Goal: Task Accomplishment & Management: Manage account settings

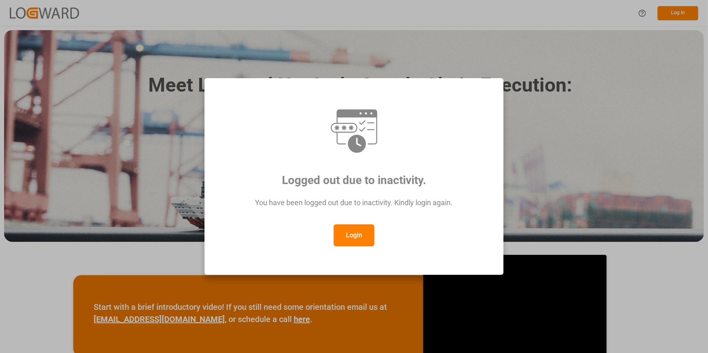
click at [346, 237] on button "Login" at bounding box center [354, 236] width 41 height 22
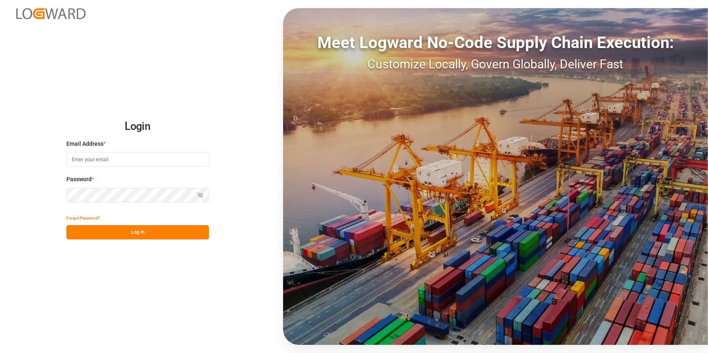
type input "[PERSON_NAME][EMAIL_ADDRESS][PERSON_NAME][DOMAIN_NAME]"
click at [124, 237] on button "Log In" at bounding box center [137, 232] width 143 height 14
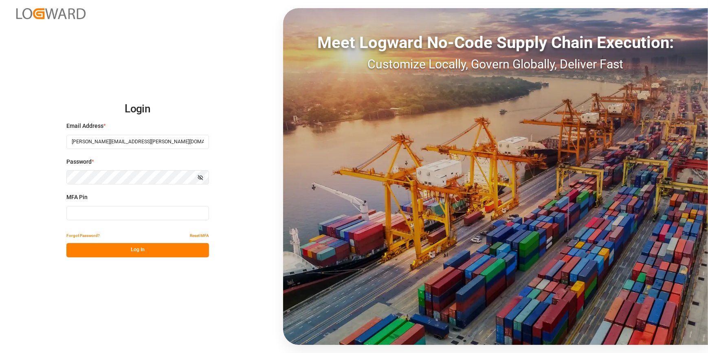
click at [203, 293] on div "Login Email Address * [PERSON_NAME][EMAIL_ADDRESS][PERSON_NAME][DOMAIN_NAME] Pa…" at bounding box center [354, 176] width 708 height 353
click at [77, 213] on input at bounding box center [137, 213] width 143 height 14
type input "750001"
click at [135, 245] on button "Log In" at bounding box center [137, 250] width 143 height 14
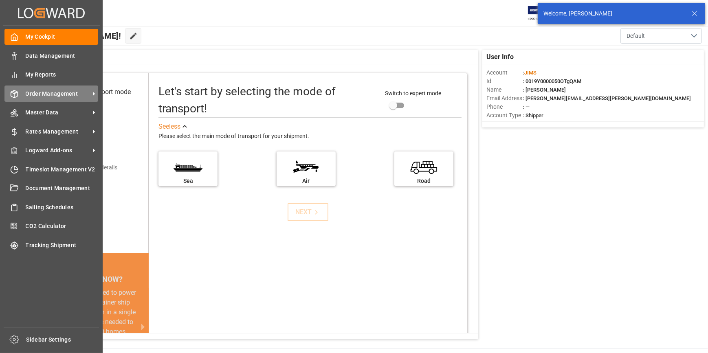
click at [51, 97] on span "Order Management" at bounding box center [58, 94] width 64 height 9
